Goal: Transaction & Acquisition: Purchase product/service

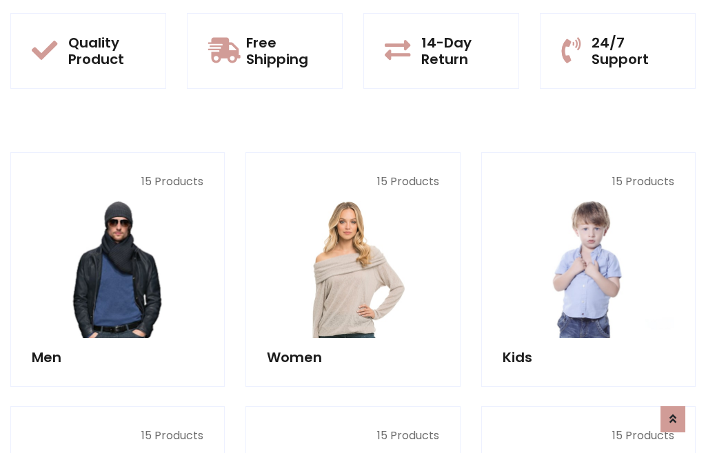
scroll to position [1122, 0]
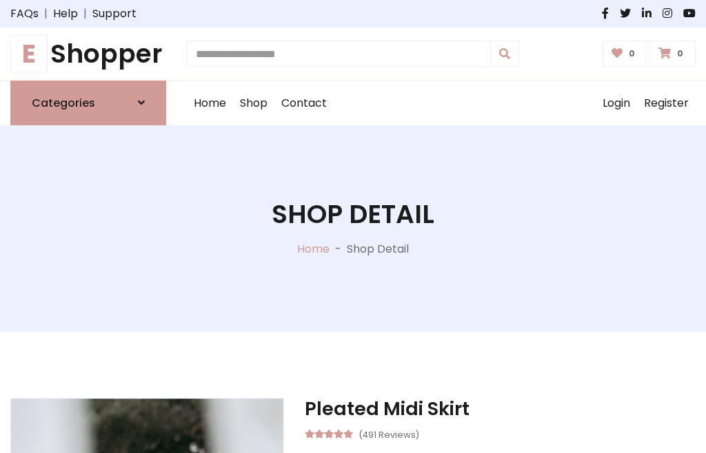
click at [88, 54] on h1 "E Shopper" at bounding box center [88, 54] width 156 height 31
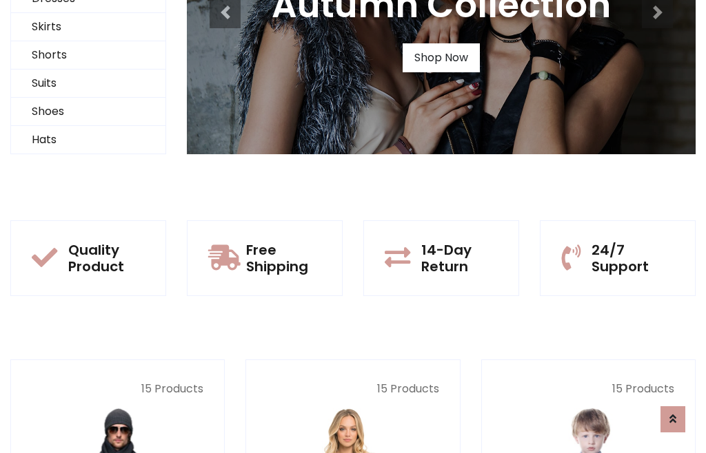
scroll to position [133, 0]
